Goal: Task Accomplishment & Management: Use online tool/utility

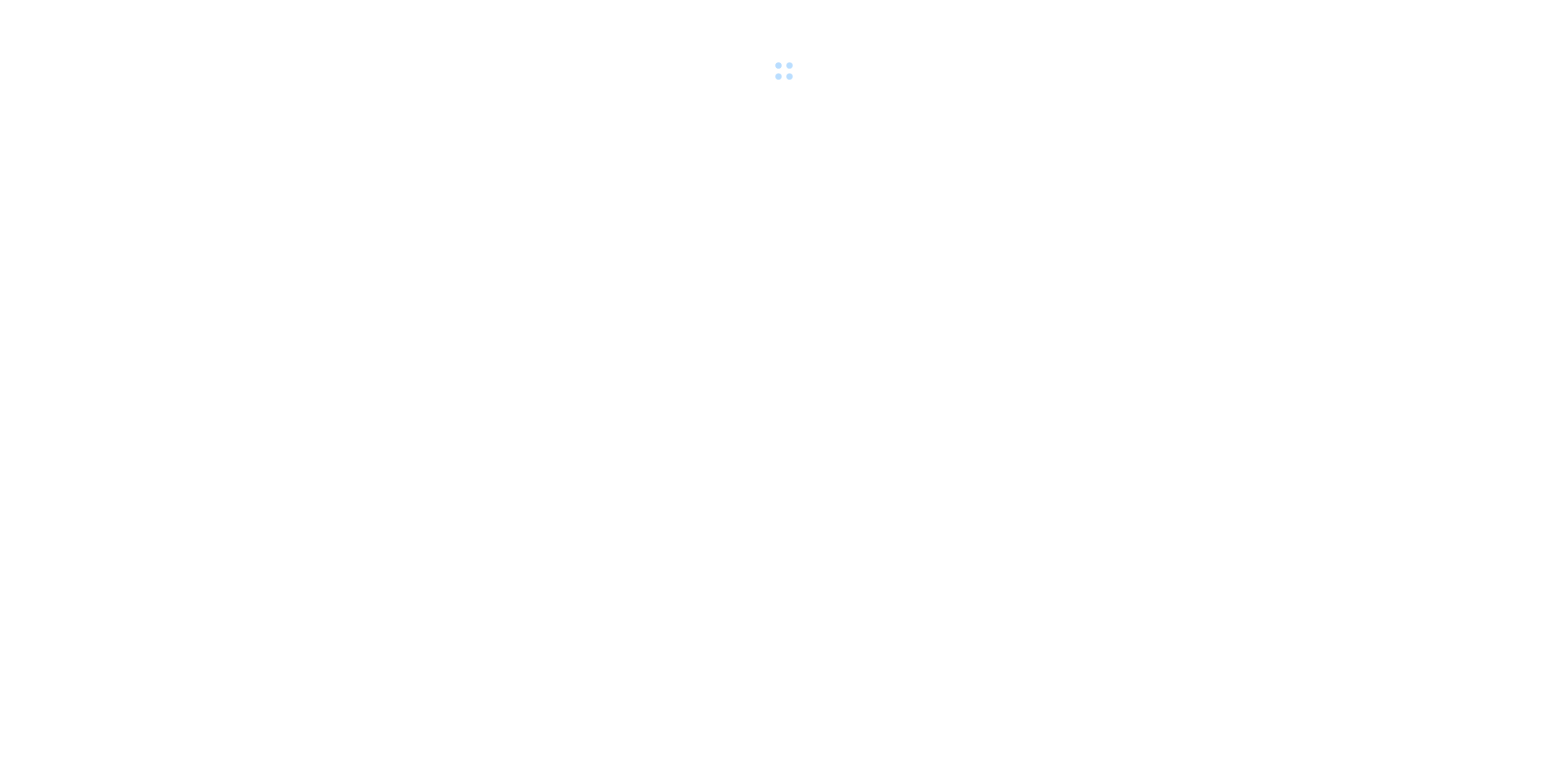
drag, startPoint x: 0, startPoint y: 0, endPoint x: 1244, endPoint y: 16, distance: 1244.1
click at [1244, 16] on div at bounding box center [784, 42] width 1568 height 84
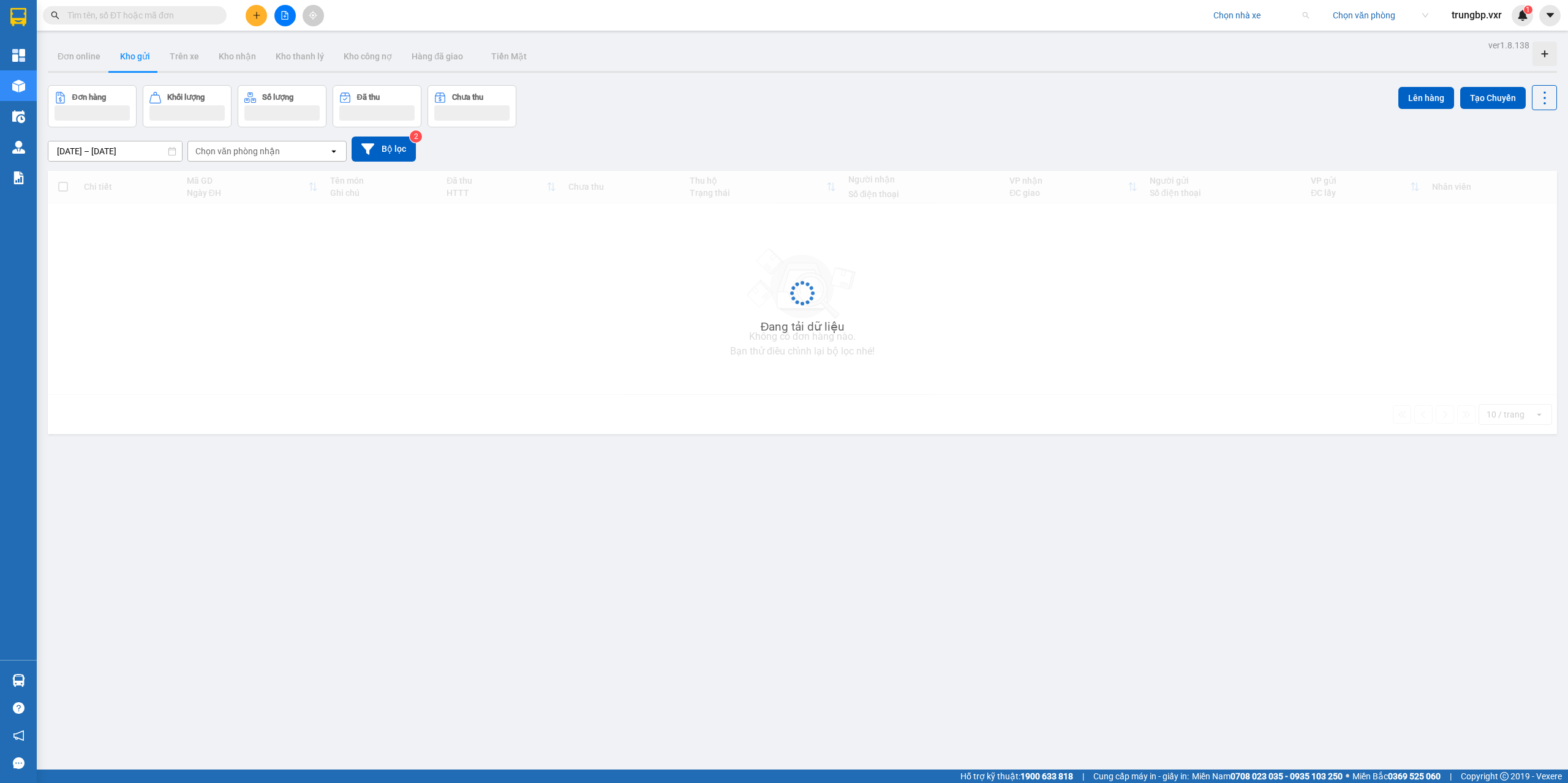
click at [1219, 18] on input "search" at bounding box center [1257, 15] width 87 height 18
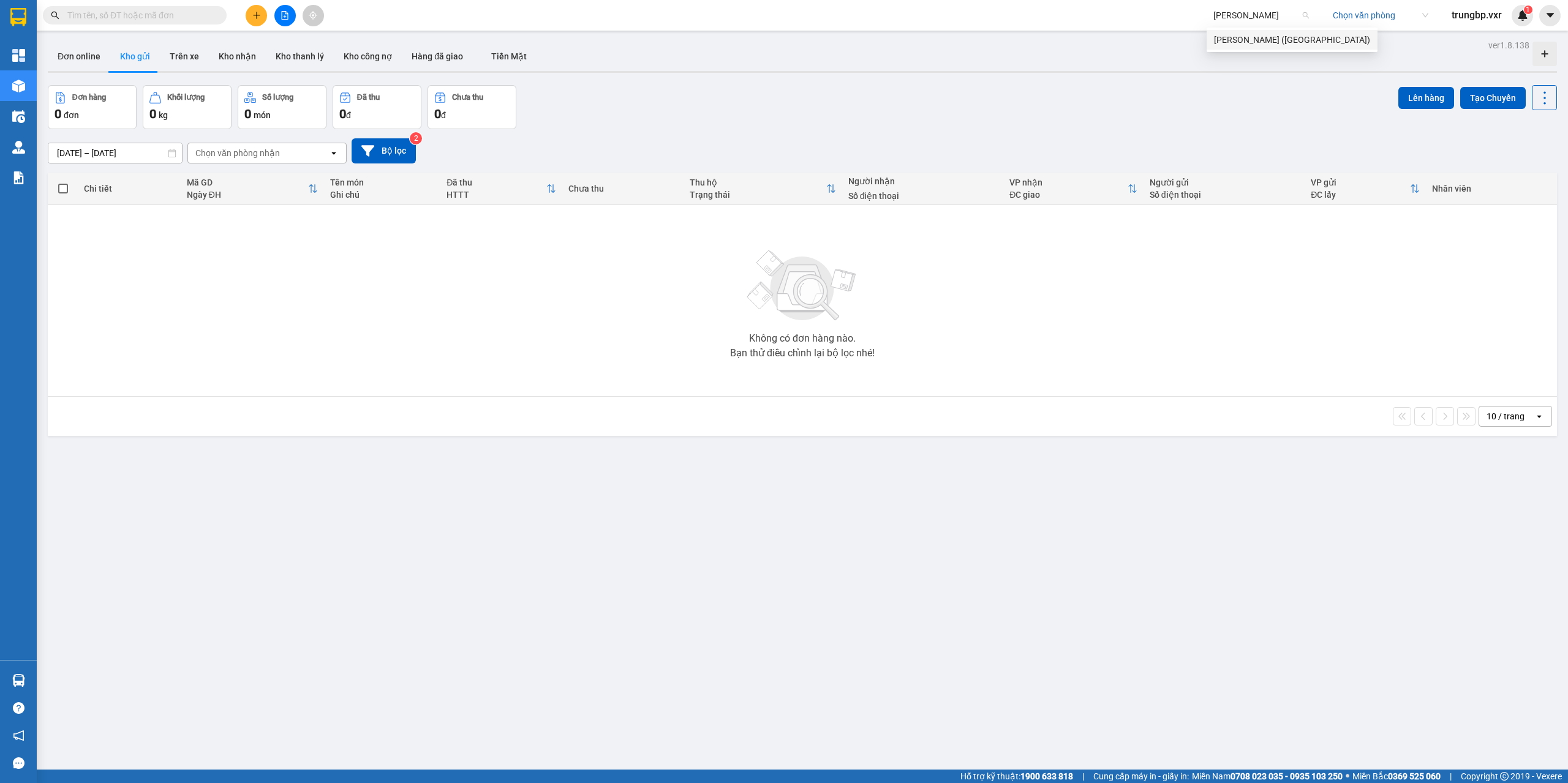
type input "[PERSON_NAME]"
click at [1253, 40] on div "[PERSON_NAME] ([GEOGRAPHIC_DATA])" at bounding box center [1292, 40] width 156 height 13
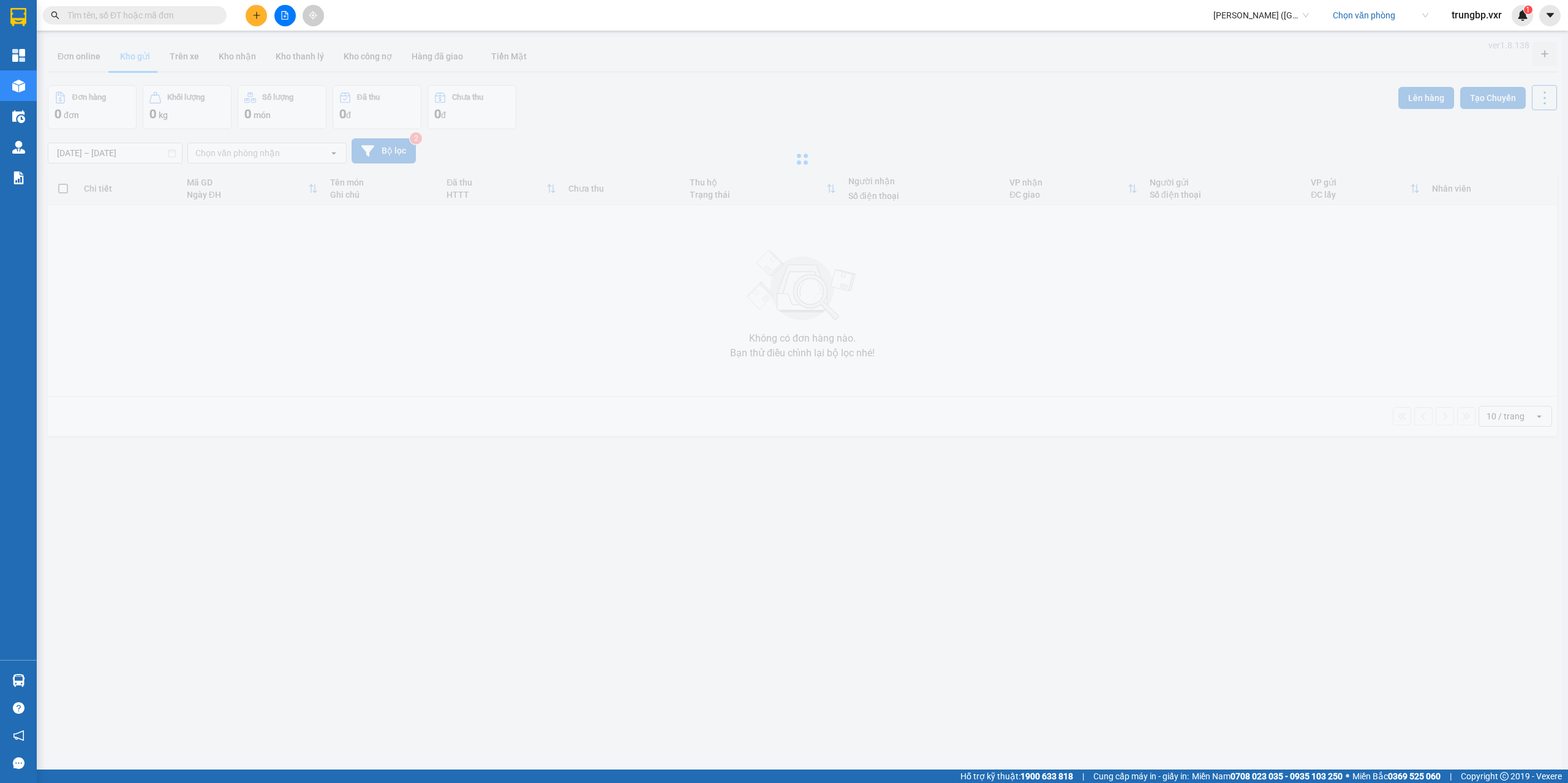
click at [1242, 19] on span "[PERSON_NAME] ([GEOGRAPHIC_DATA])" at bounding box center [1261, 15] width 96 height 18
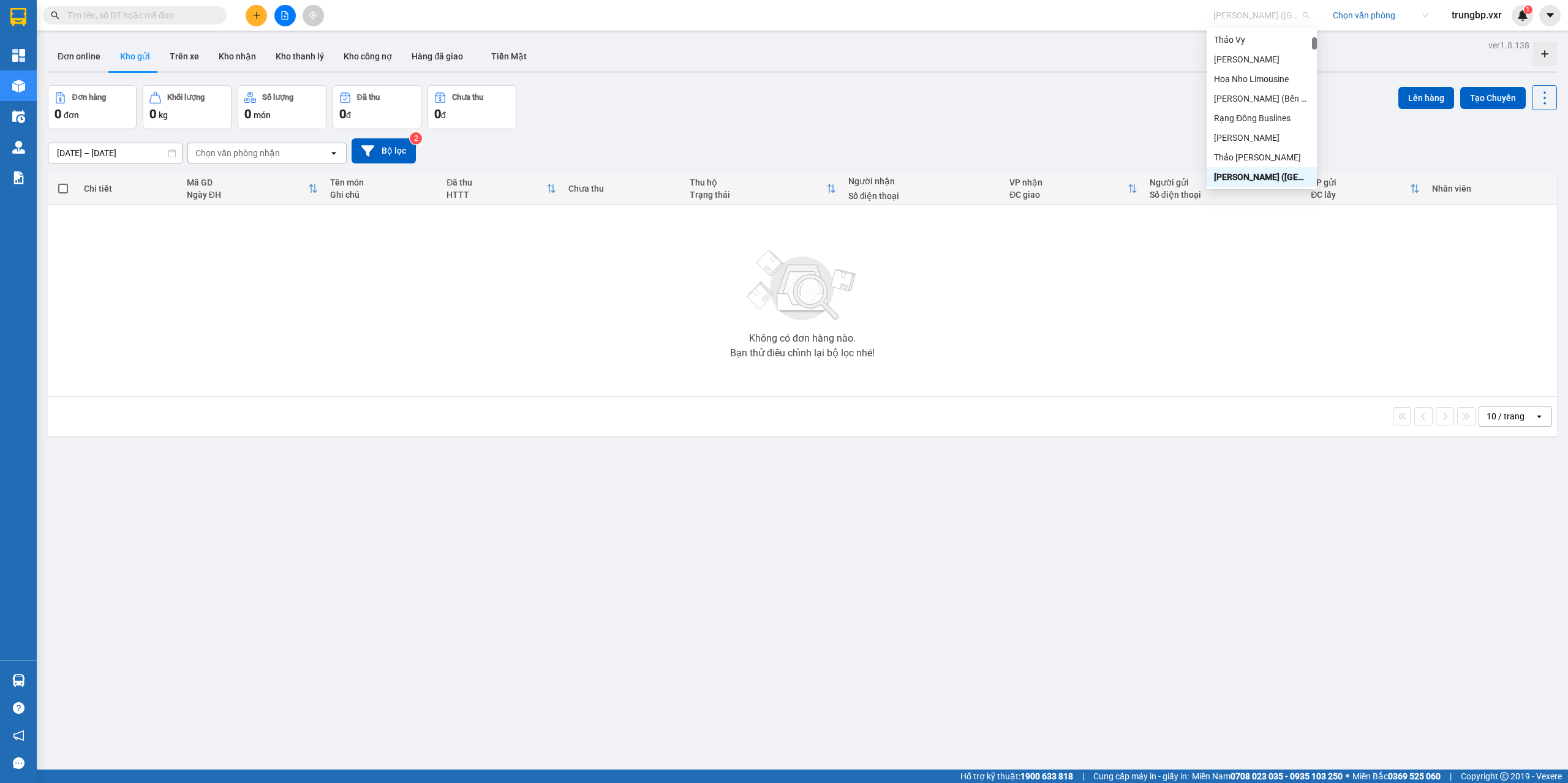
type input "d"
type input "đức lộc"
click at [1262, 40] on div "[GEOGRAPHIC_DATA] ([GEOGRAPHIC_DATA])" at bounding box center [1300, 40] width 173 height 13
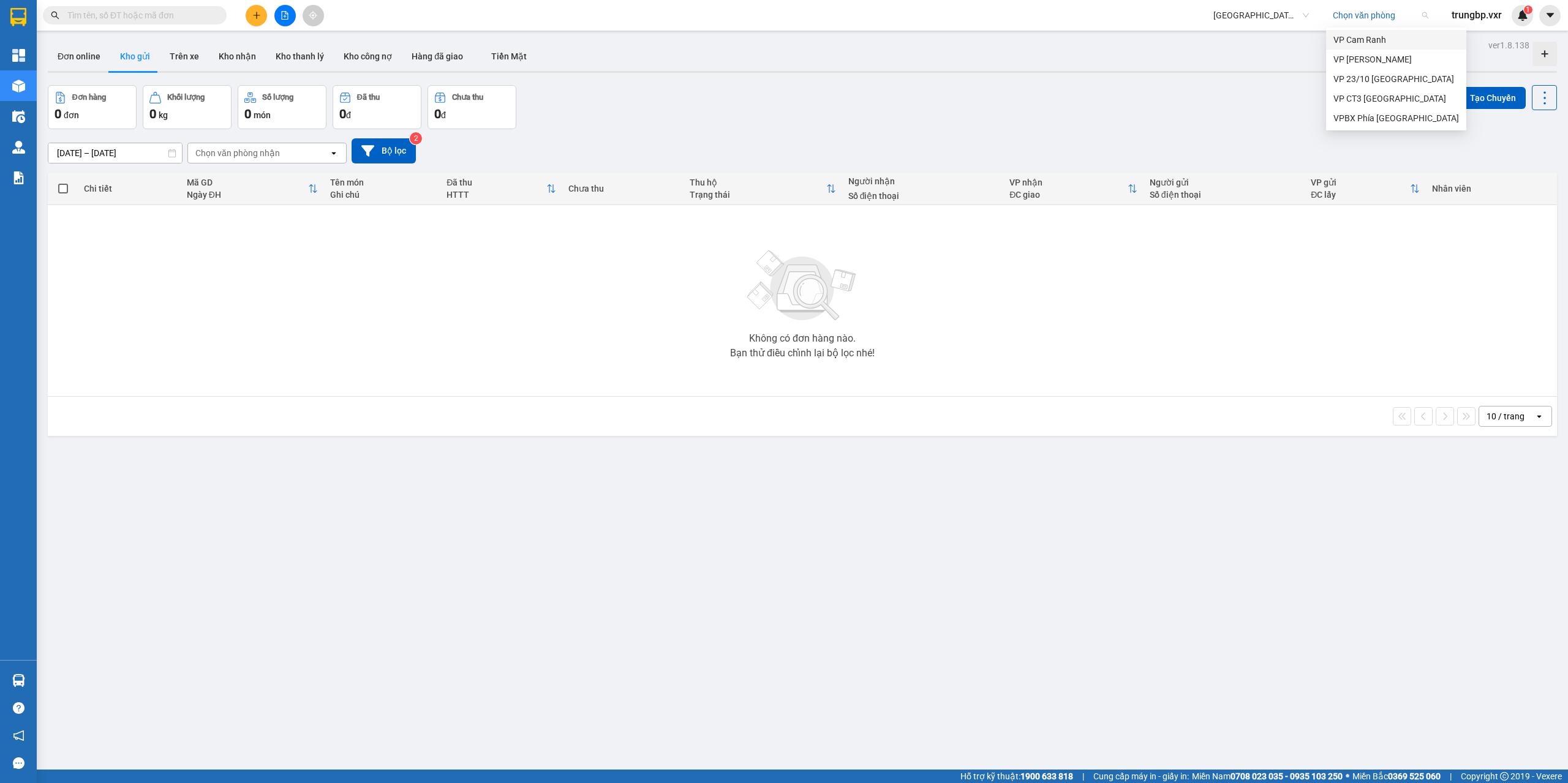
click at [1357, 16] on input "search" at bounding box center [1376, 15] width 87 height 18
click at [181, 51] on button "Trên xe" at bounding box center [184, 56] width 49 height 30
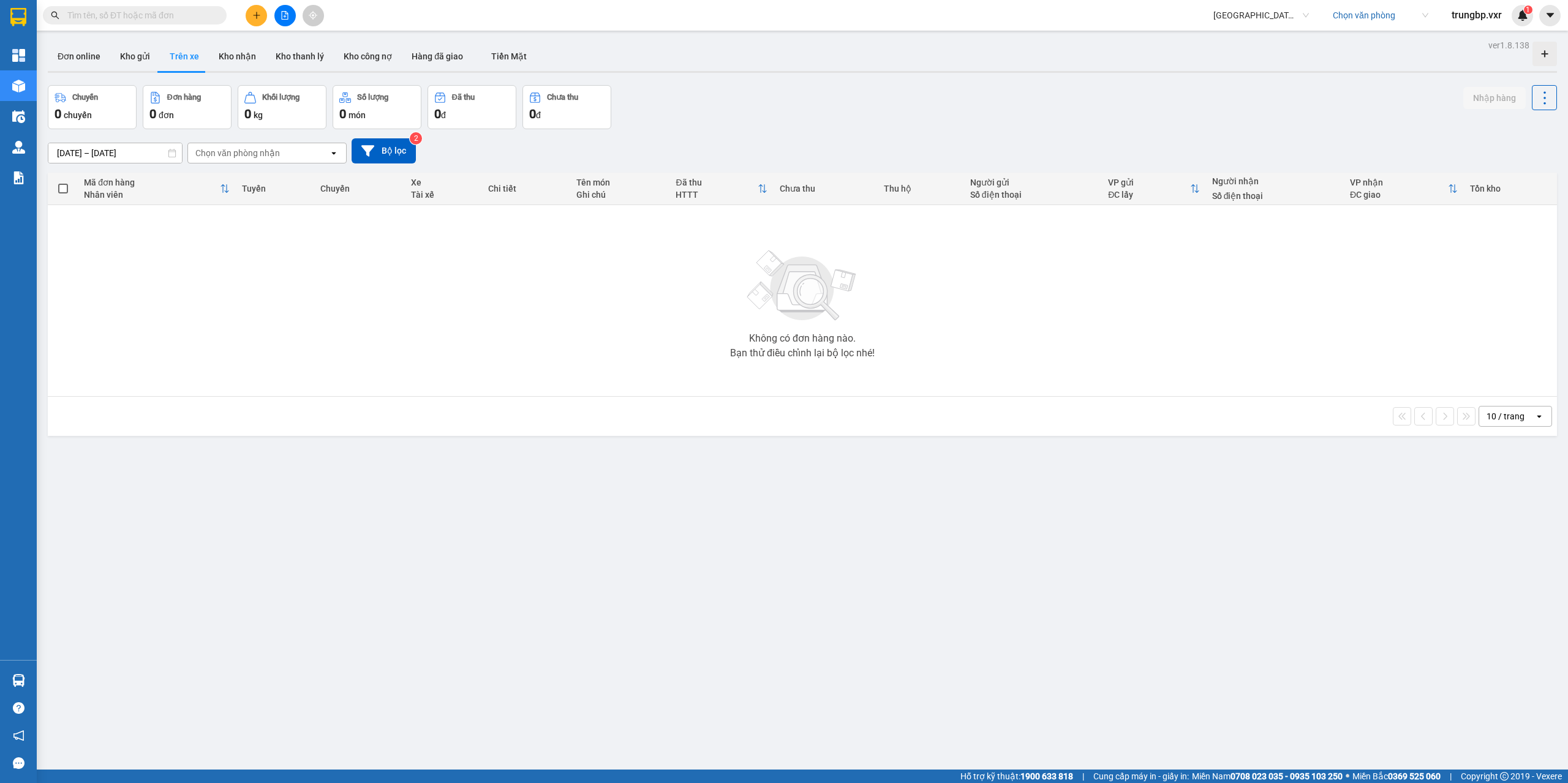
click at [1395, 17] on input "search" at bounding box center [1376, 15] width 87 height 18
click at [1385, 46] on div "VP Cam Ranh" at bounding box center [1396, 40] width 125 height 13
click at [237, 50] on button "Kho nhận" at bounding box center [237, 56] width 57 height 30
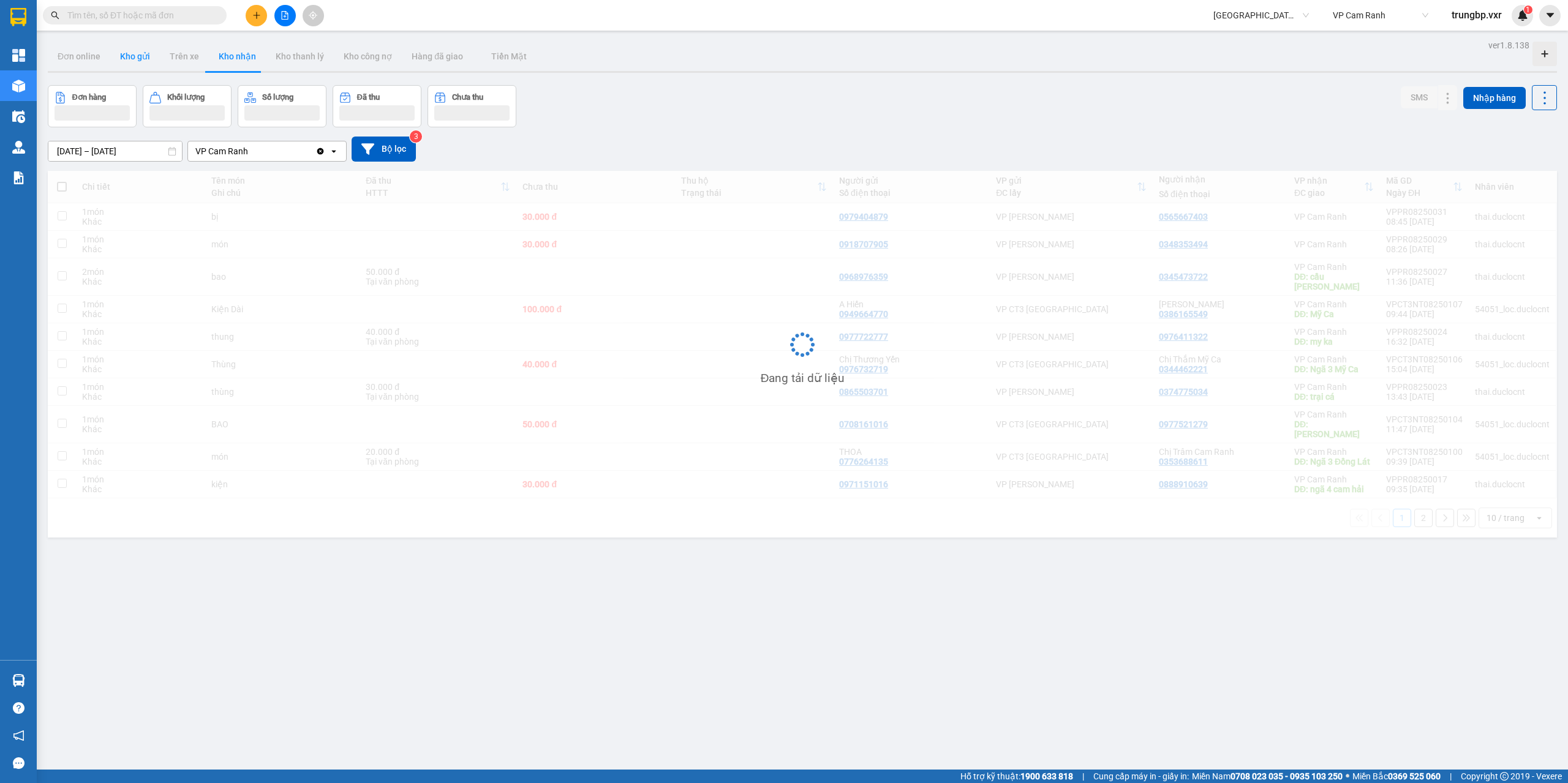
click at [145, 59] on button "Kho gửi" at bounding box center [135, 56] width 49 height 30
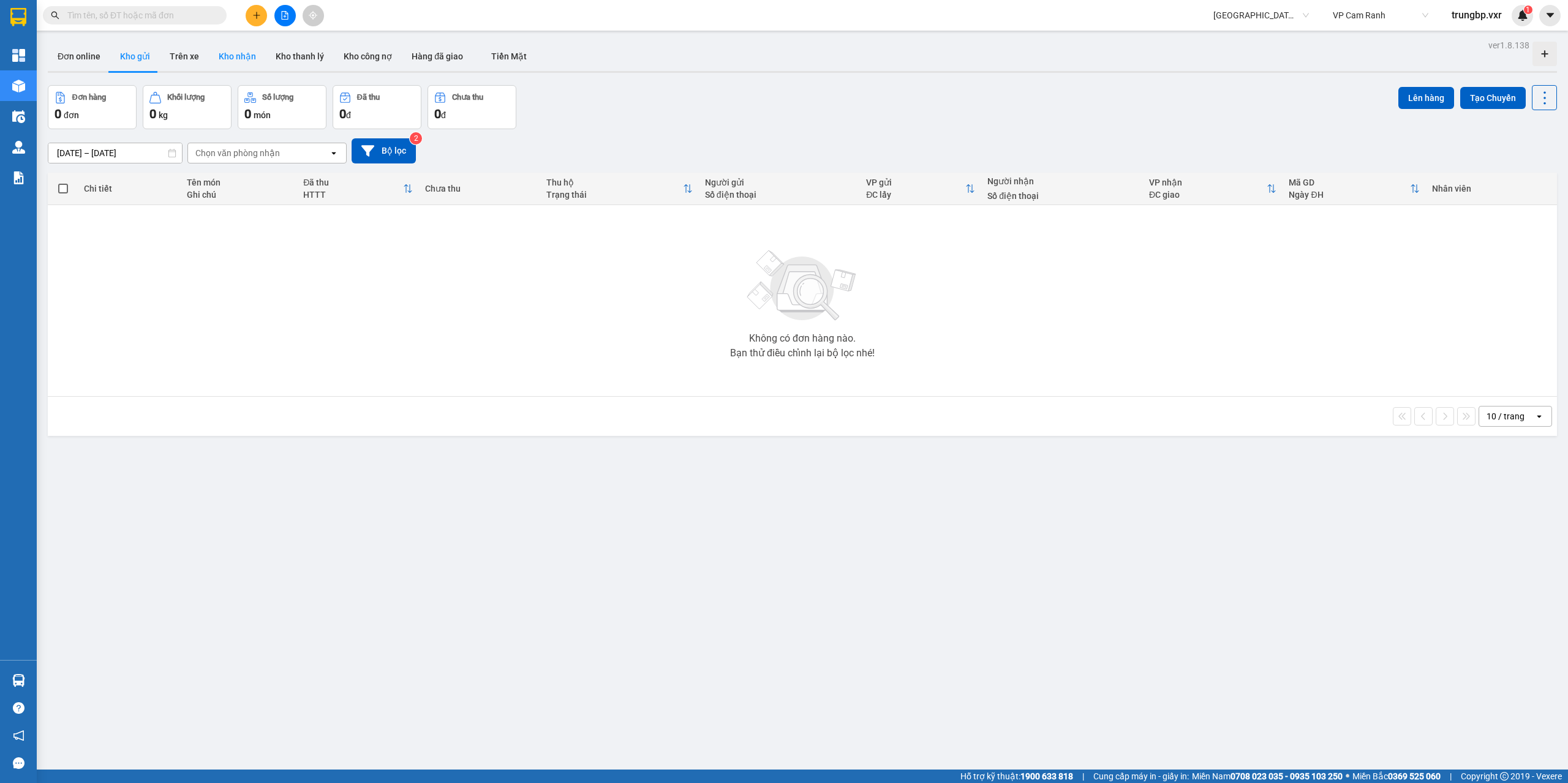
click at [245, 58] on button "Kho nhận" at bounding box center [237, 56] width 57 height 30
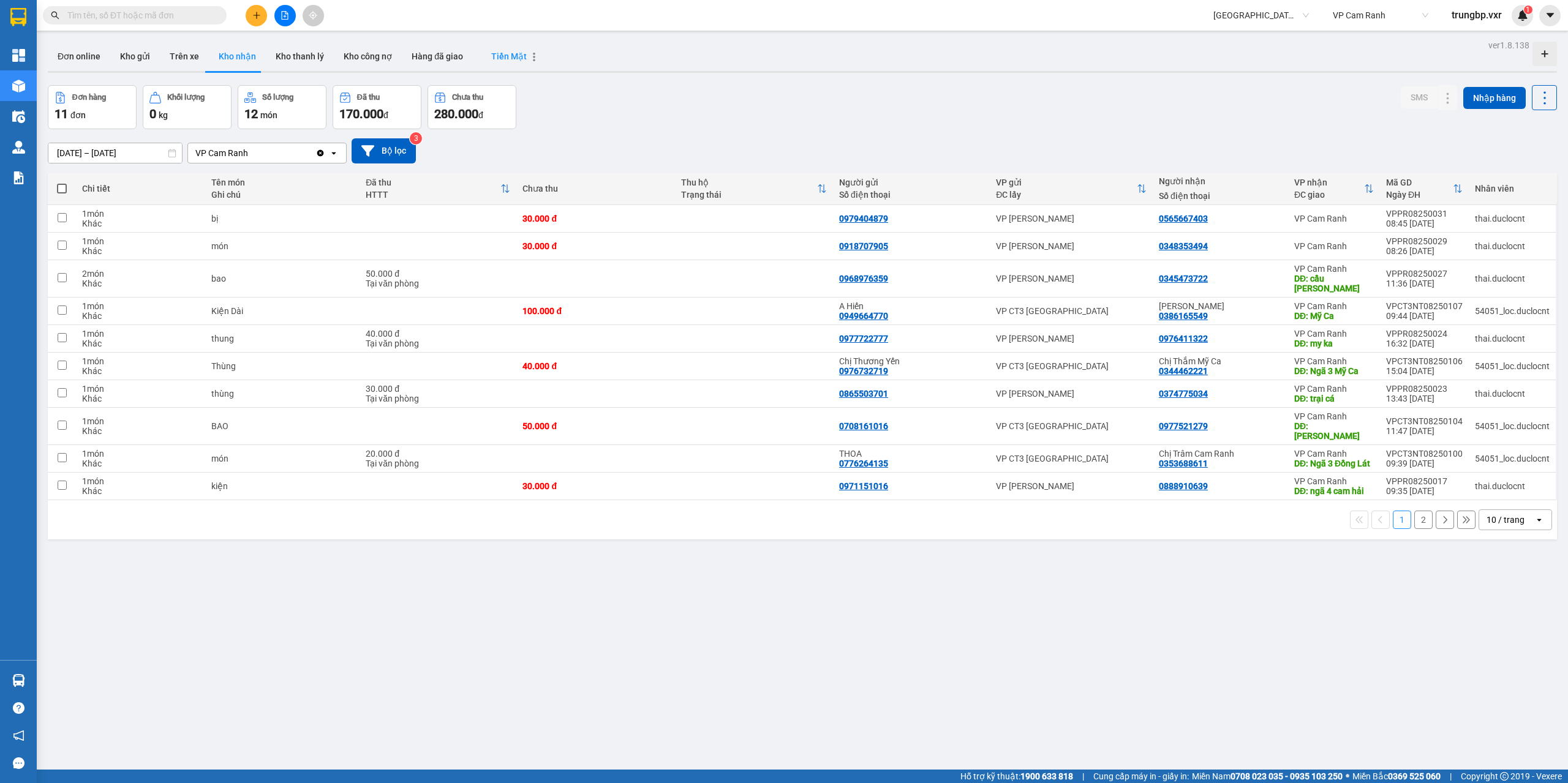
click at [494, 60] on span "Tiền Mặt" at bounding box center [509, 56] width 36 height 10
type input "[DATE] – [DATE]"
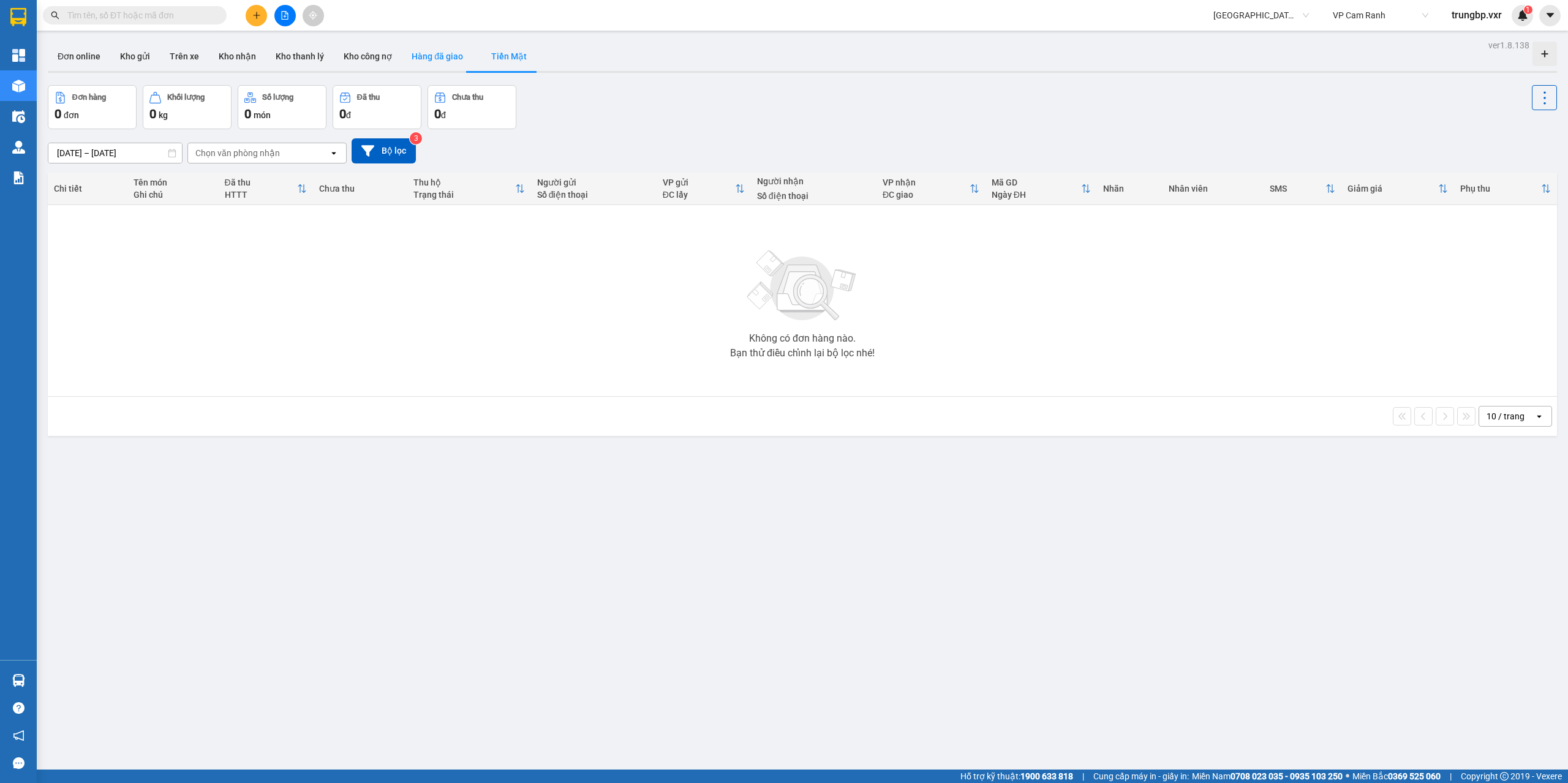
click at [421, 56] on button "Hàng đã giao" at bounding box center [437, 56] width 71 height 30
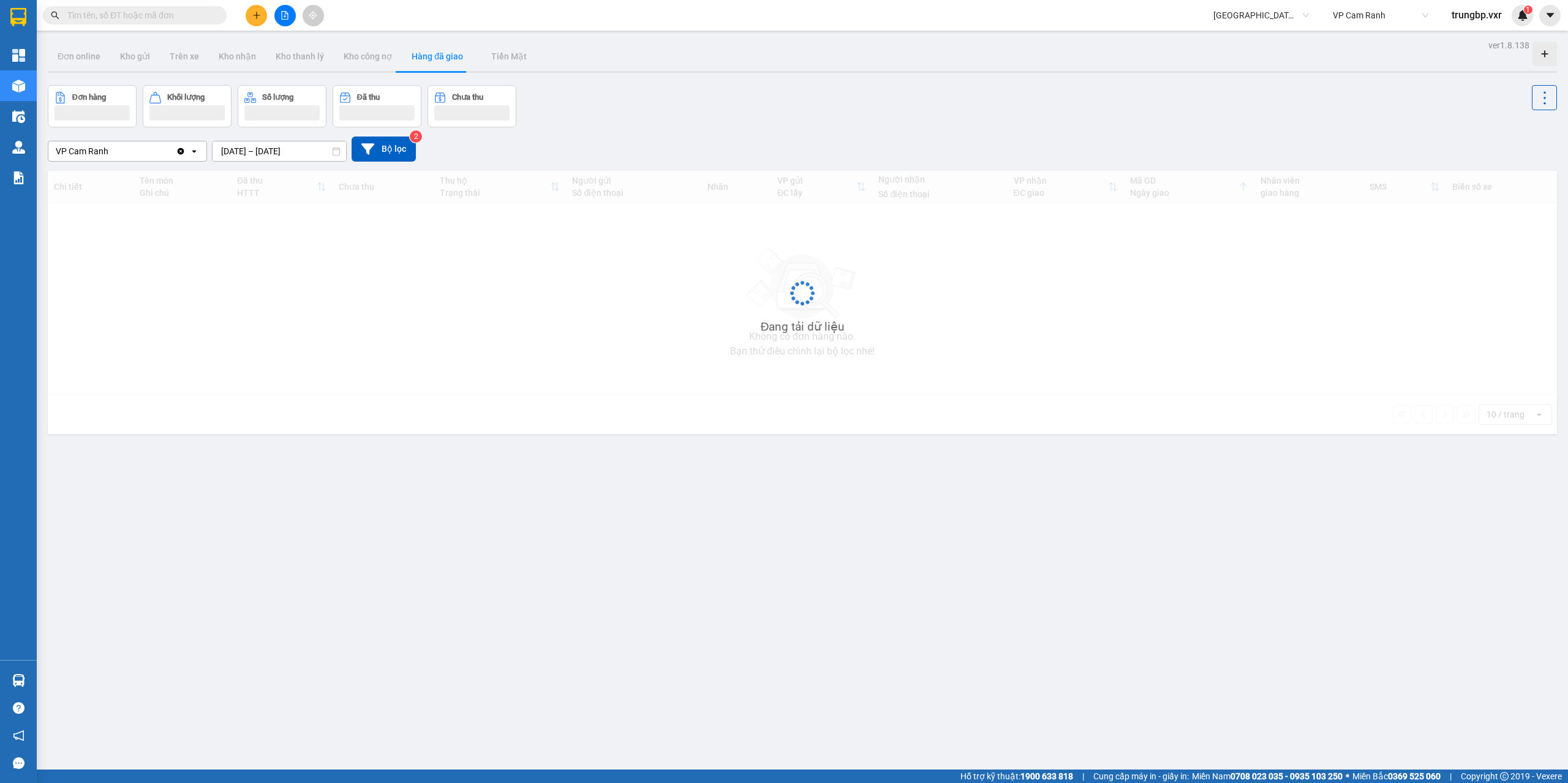
click at [425, 58] on button "Hàng đã giao" at bounding box center [437, 56] width 71 height 30
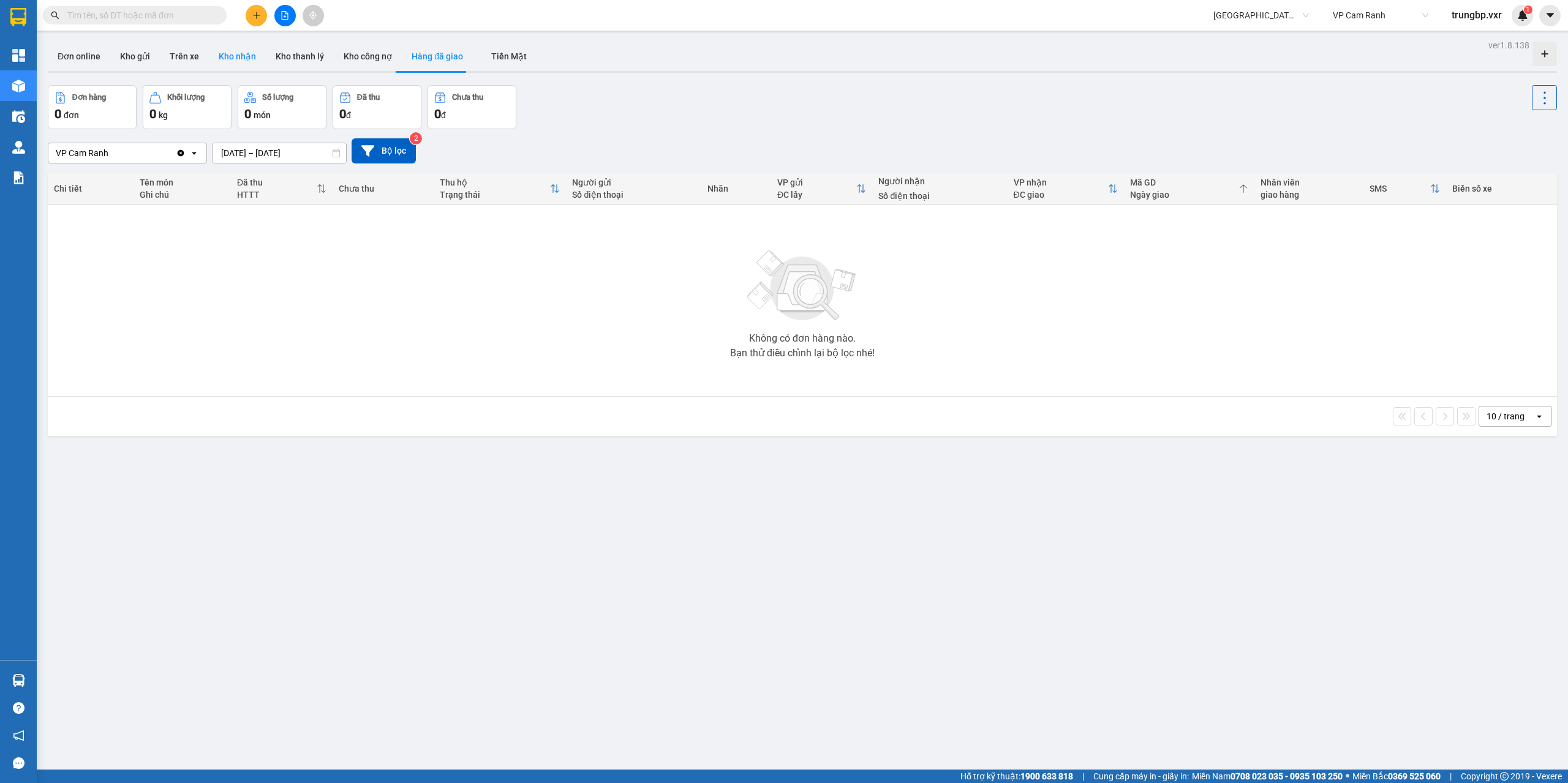
click at [235, 55] on button "Kho nhận" at bounding box center [237, 56] width 57 height 30
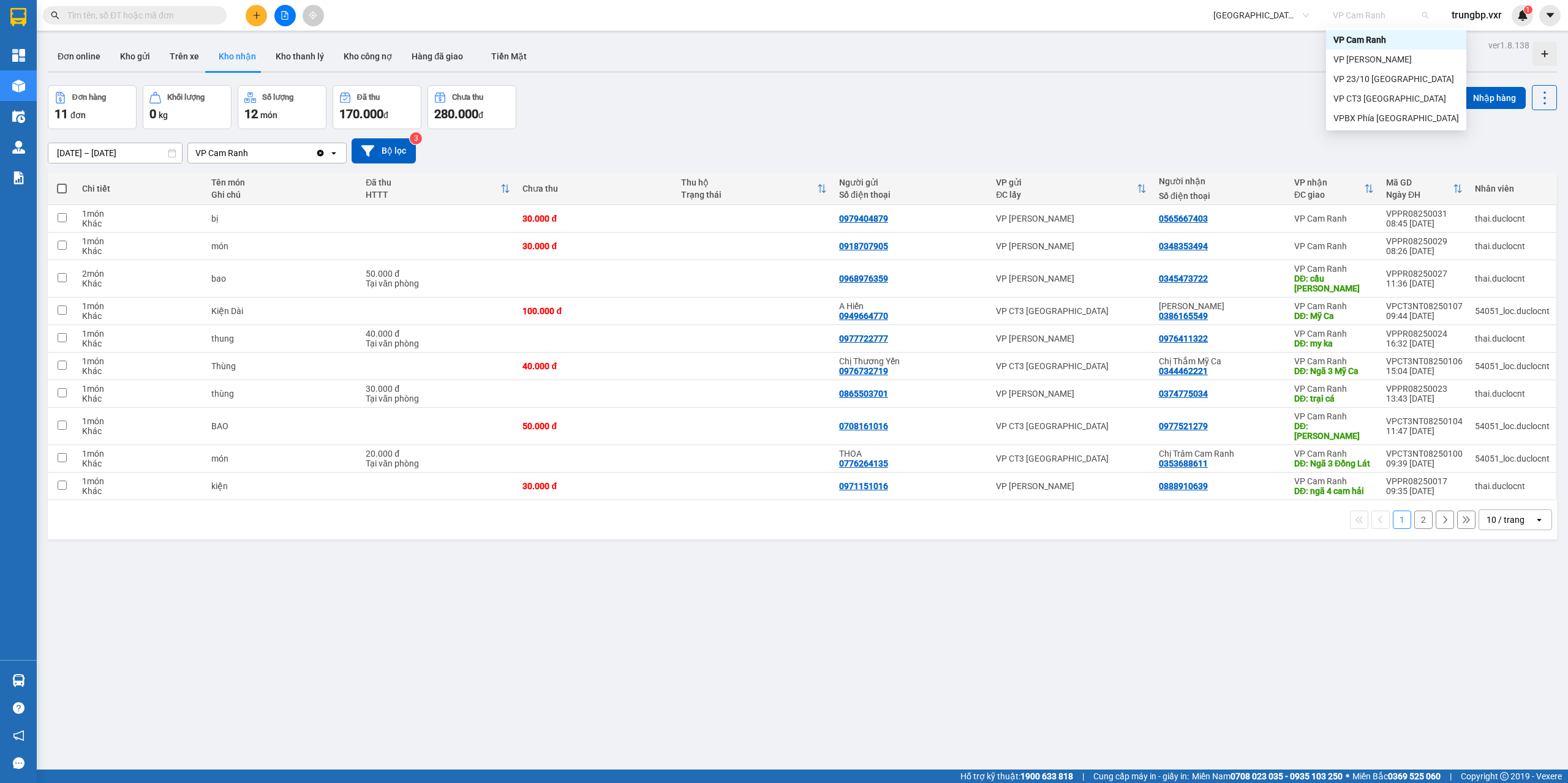
click at [1377, 17] on span "VP Cam Ranh" at bounding box center [1380, 15] width 96 height 18
click at [1372, 58] on div "VP [PERSON_NAME]" at bounding box center [1396, 59] width 125 height 13
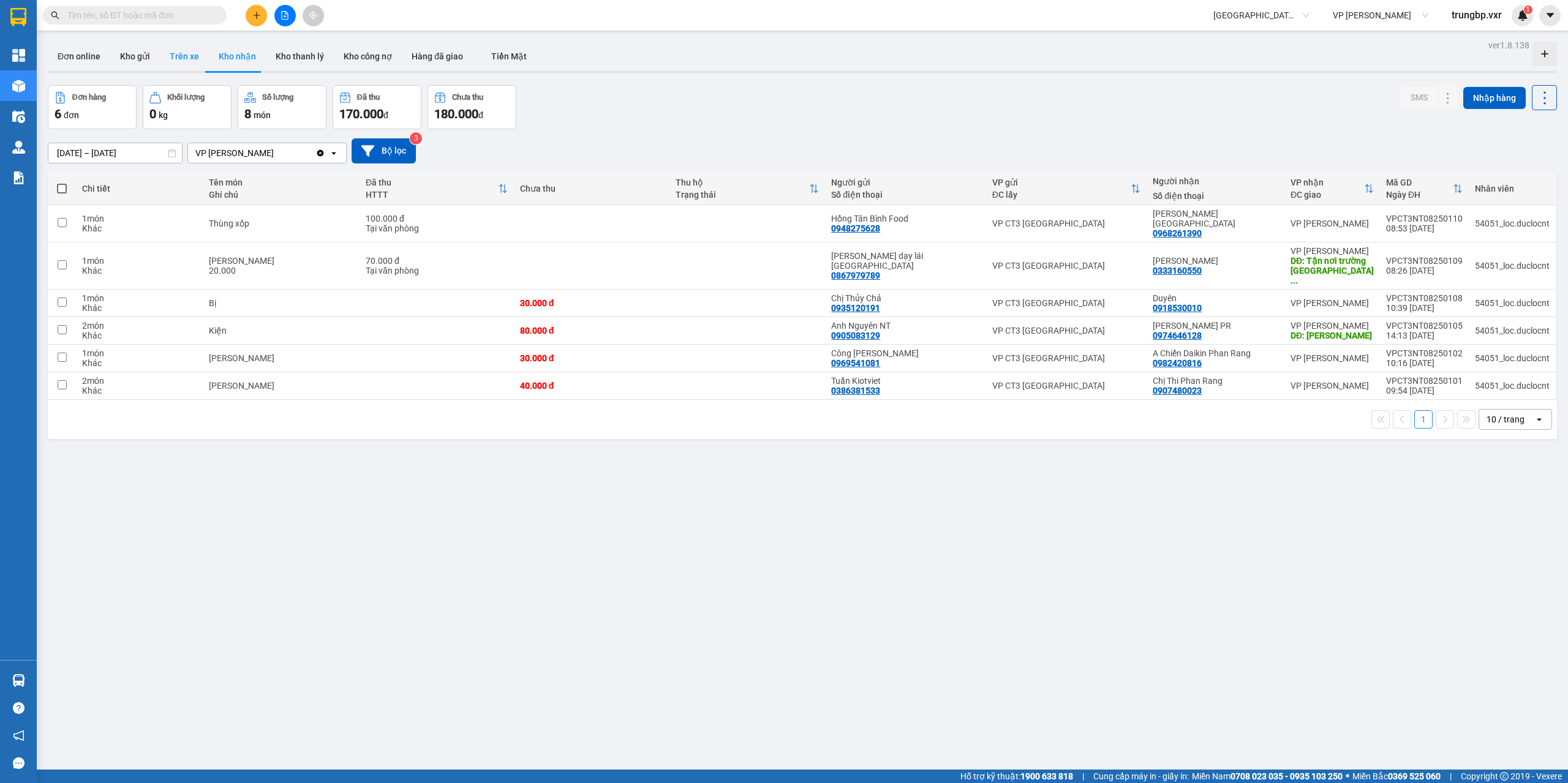
click at [191, 64] on button "Trên xe" at bounding box center [184, 56] width 49 height 30
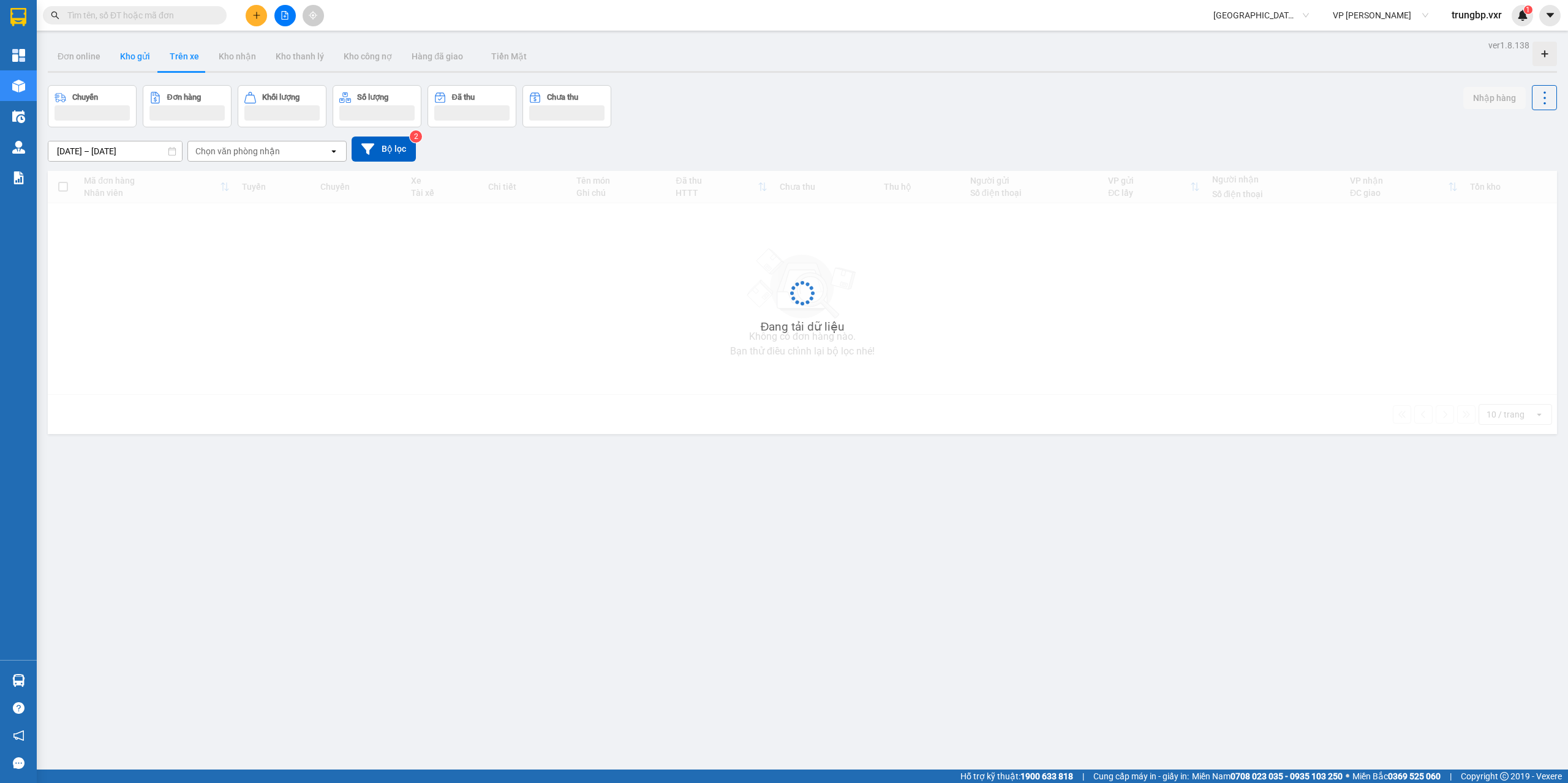
click at [131, 53] on button "Kho gửi" at bounding box center [135, 56] width 49 height 30
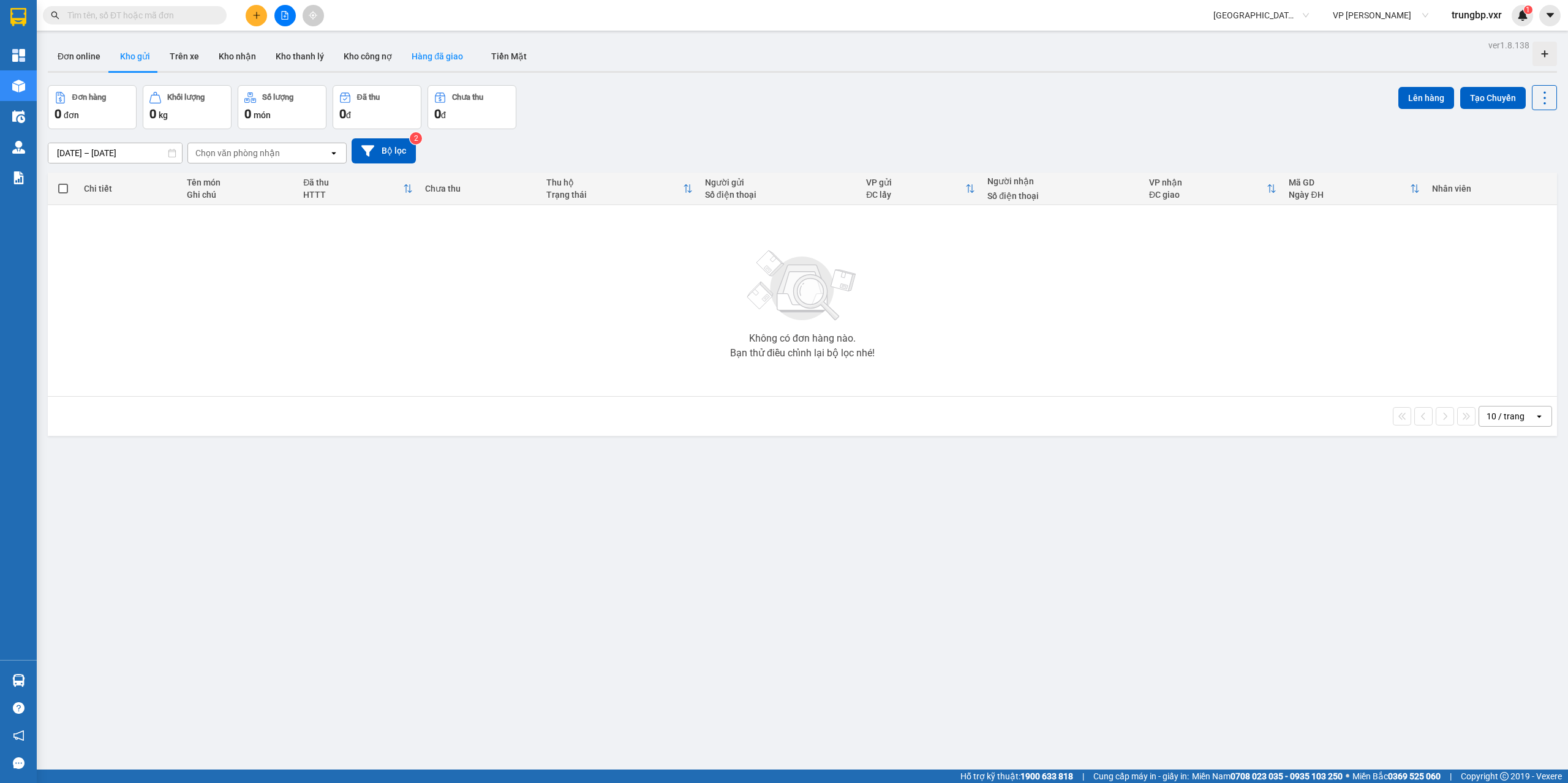
click at [405, 44] on button "Hàng đã giao" at bounding box center [437, 56] width 71 height 30
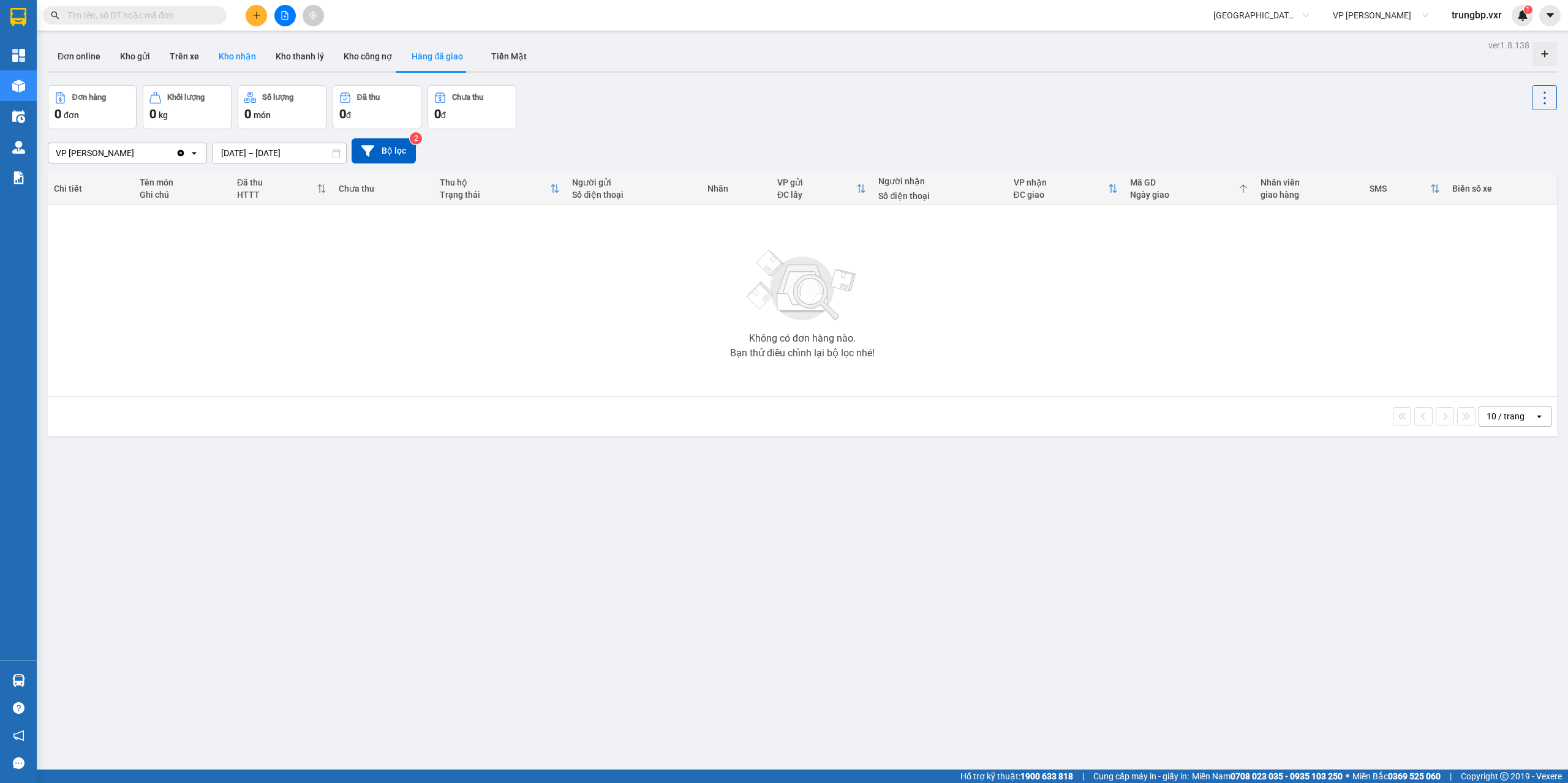
click at [233, 59] on button "Kho nhận" at bounding box center [237, 56] width 57 height 30
